Goal: Information Seeking & Learning: Understand process/instructions

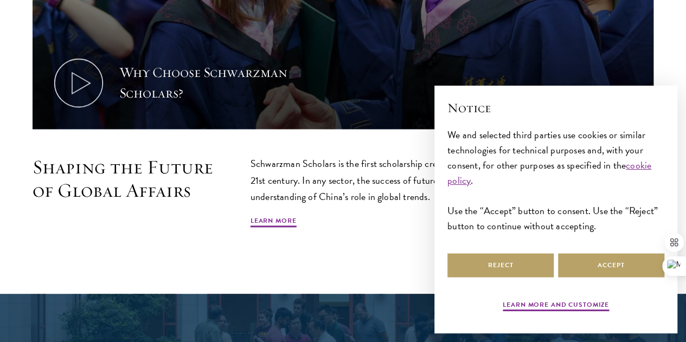
scroll to position [24, 0]
click at [625, 259] on button "Accept" at bounding box center [611, 265] width 106 height 24
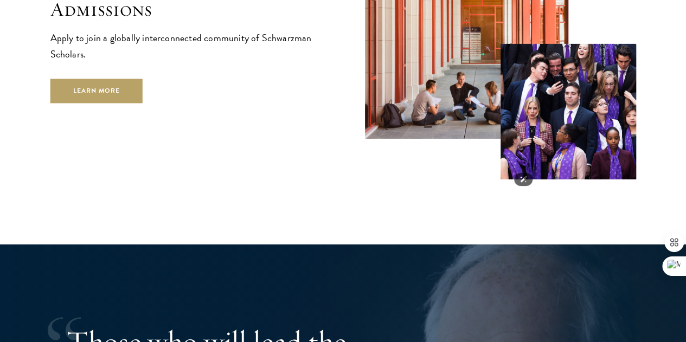
scroll to position [1790, 0]
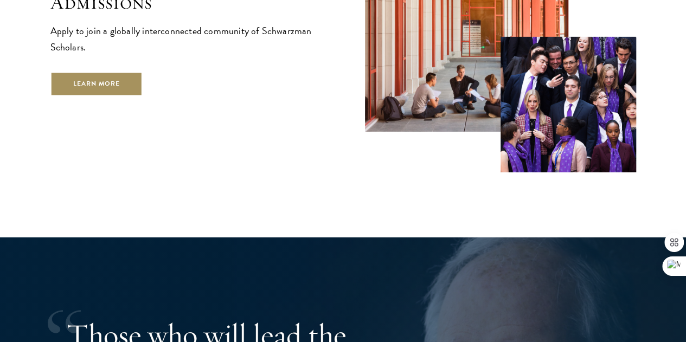
click at [143, 96] on link "Learn More" at bounding box center [96, 84] width 93 height 24
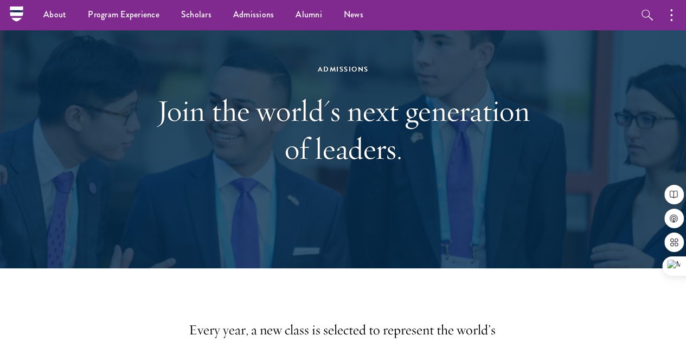
scroll to position [54, 0]
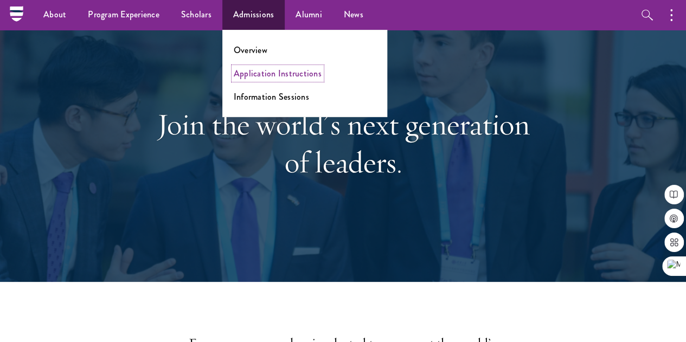
click at [266, 73] on link "Application Instructions" at bounding box center [278, 73] width 88 height 12
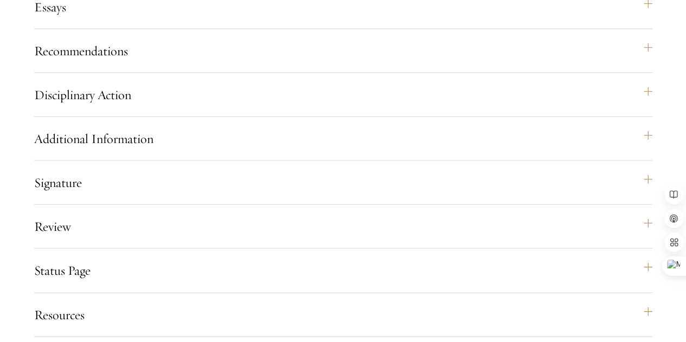
scroll to position [1248, 0]
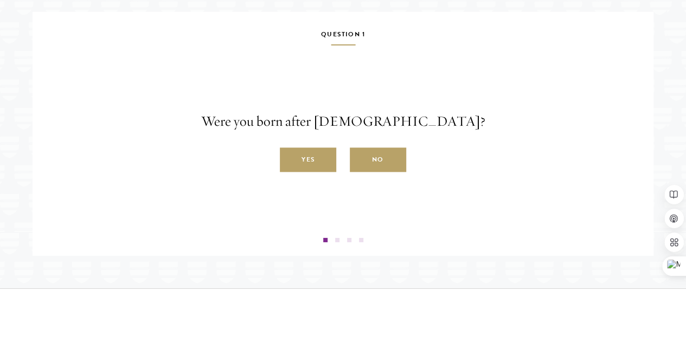
scroll to position [1682, 0]
